Goal: Task Accomplishment & Management: Manage account settings

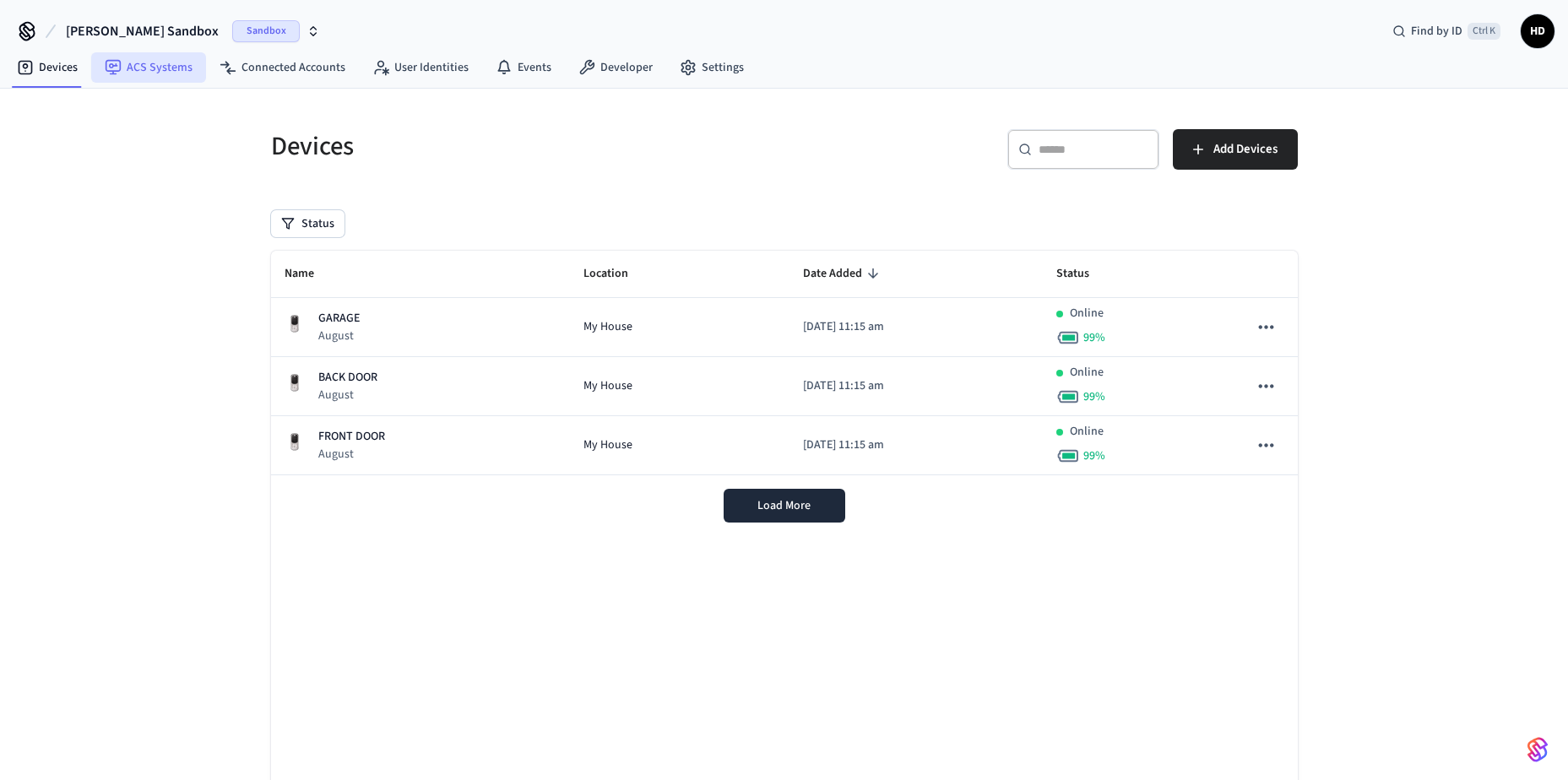
click at [168, 76] on link "ACS Systems" at bounding box center [148, 67] width 115 height 30
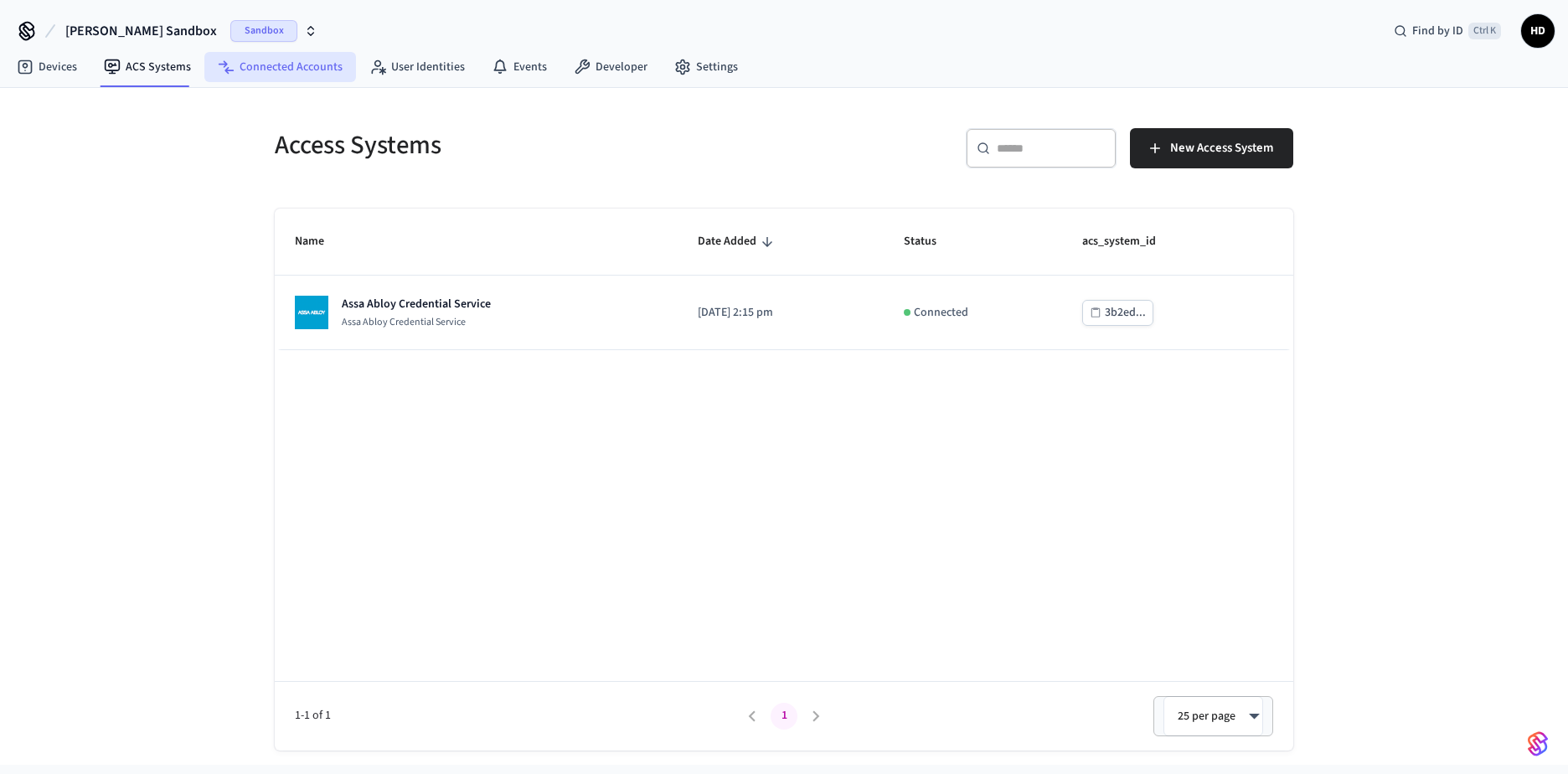
click at [278, 63] on link "Connected Accounts" at bounding box center [280, 67] width 151 height 30
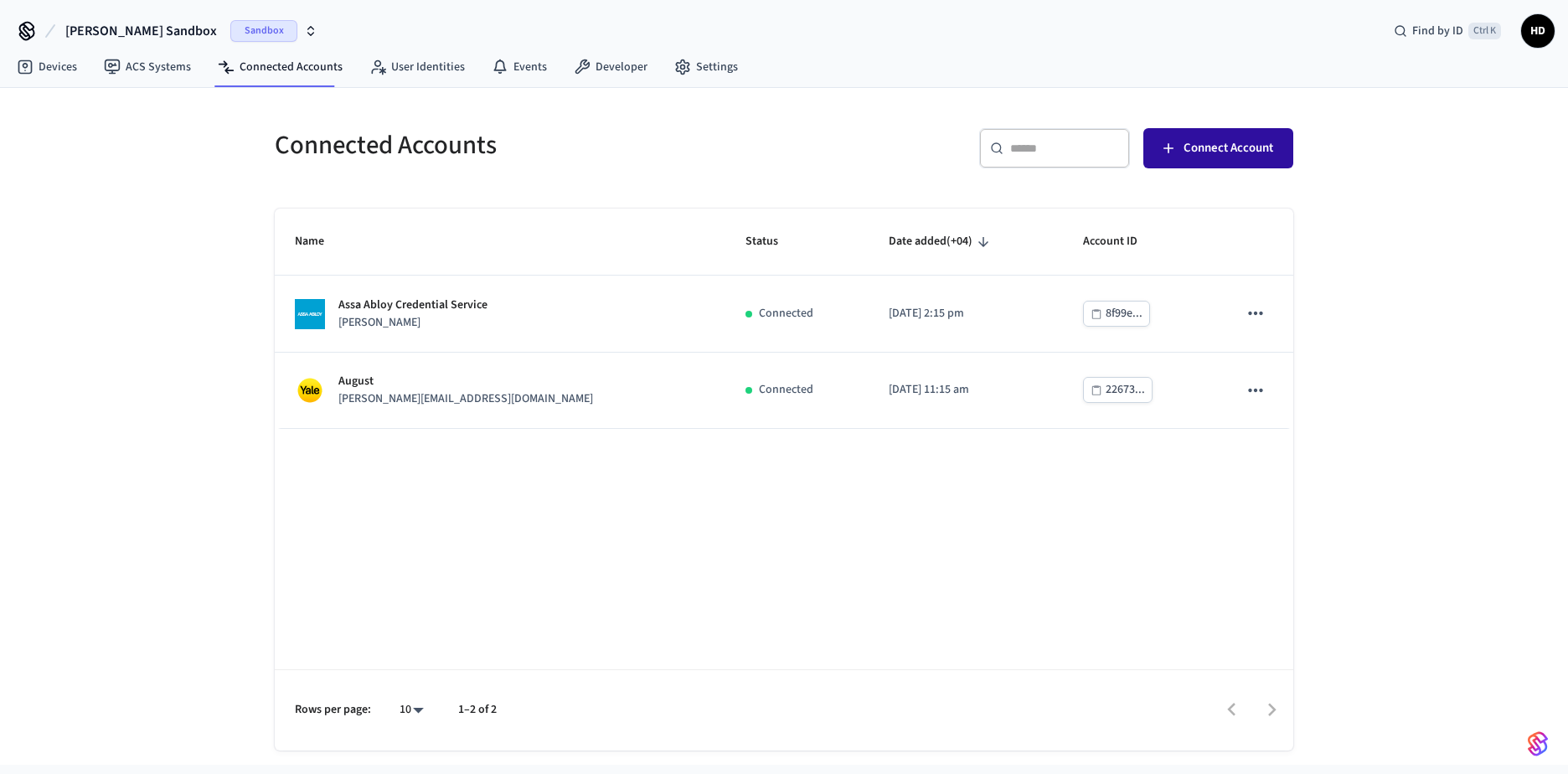
click at [1240, 157] on span "Connect Account" at bounding box center [1227, 148] width 89 height 22
click at [48, 69] on link "Devices" at bounding box center [47, 67] width 87 height 30
